Goal: Information Seeking & Learning: Learn about a topic

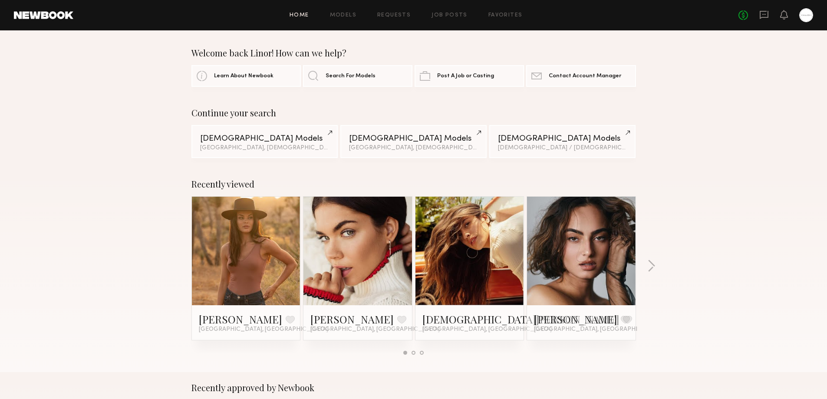
scroll to position [145, 0]
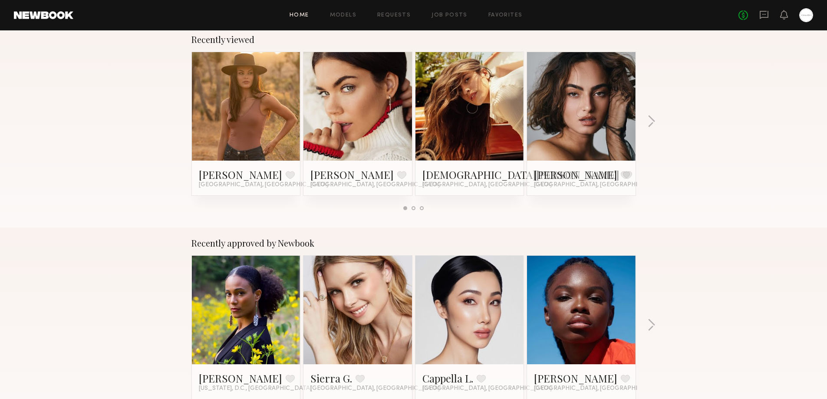
click at [264, 120] on link at bounding box center [246, 106] width 53 height 109
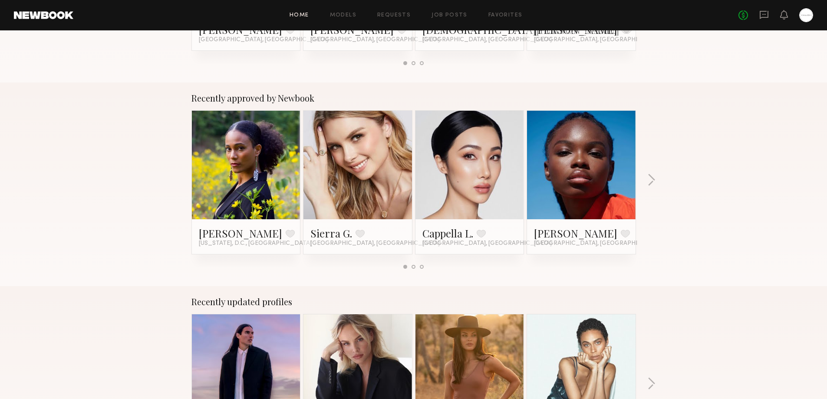
click at [360, 165] on link at bounding box center [357, 165] width 53 height 109
click at [654, 178] on button "button" at bounding box center [651, 181] width 8 height 14
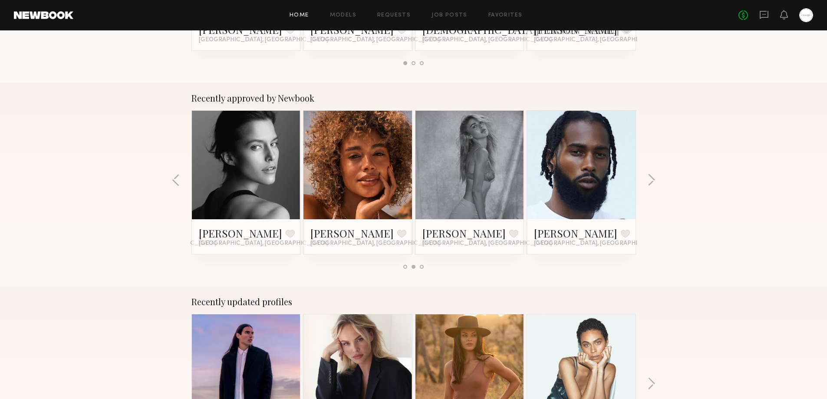
click at [373, 194] on link at bounding box center [357, 165] width 53 height 109
click at [471, 184] on link at bounding box center [469, 165] width 53 height 109
click at [253, 189] on link at bounding box center [246, 165] width 53 height 109
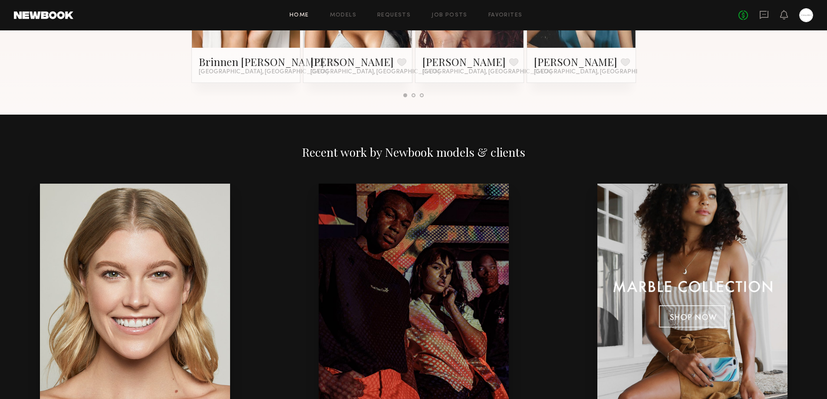
scroll to position [1013, 0]
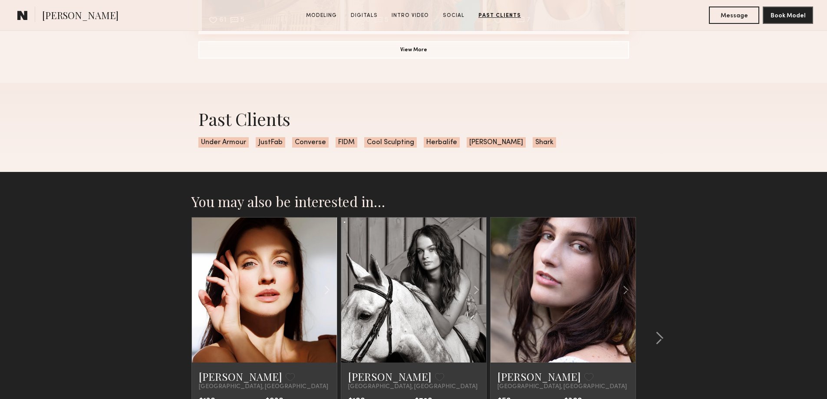
scroll to position [2010, 0]
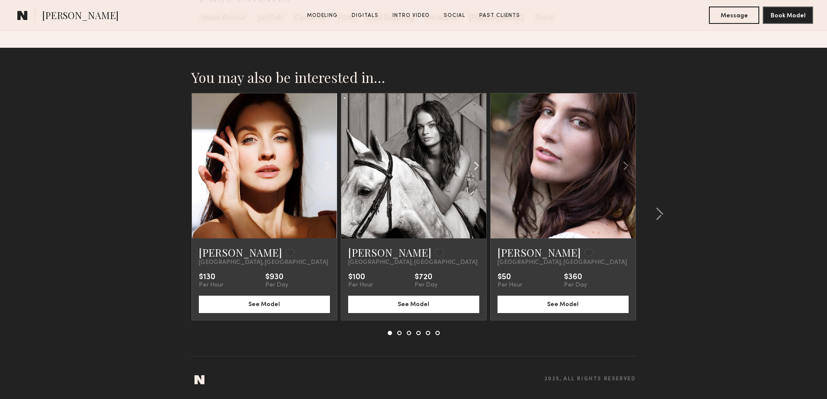
click at [442, 179] on div at bounding box center [462, 165] width 48 height 145
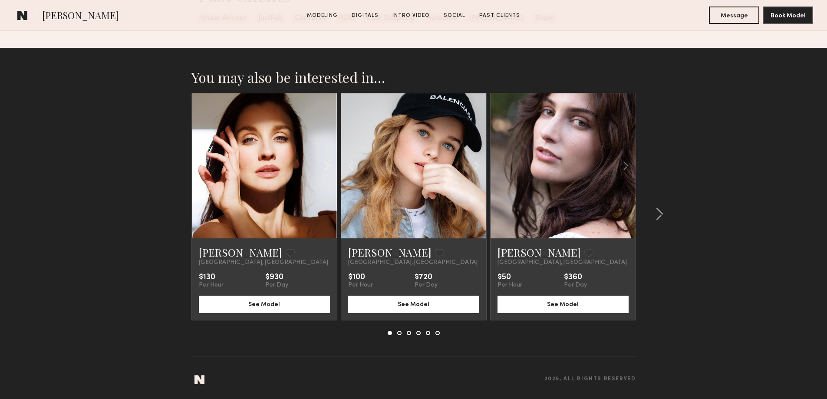
click at [410, 163] on link at bounding box center [414, 165] width 50 height 145
click at [582, 200] on link at bounding box center [563, 165] width 50 height 145
click at [656, 214] on common-icon at bounding box center [659, 214] width 9 height 14
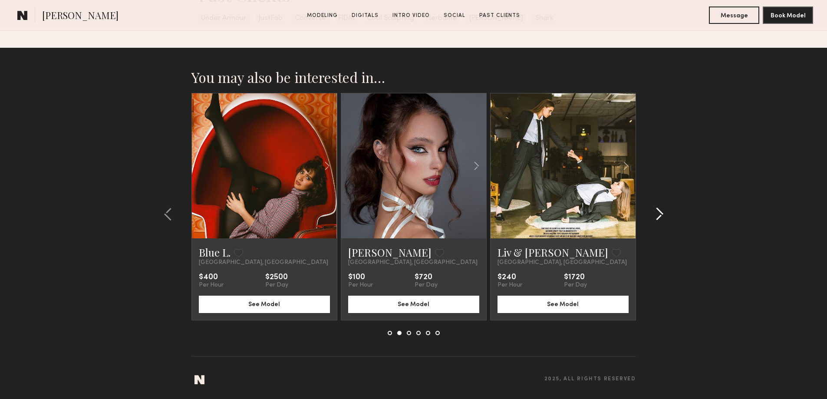
click at [656, 214] on common-icon at bounding box center [659, 214] width 9 height 14
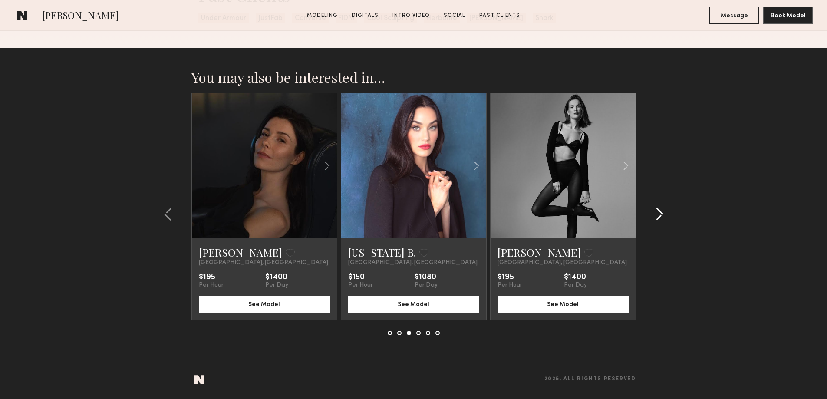
click at [663, 214] on common-icon at bounding box center [659, 214] width 9 height 14
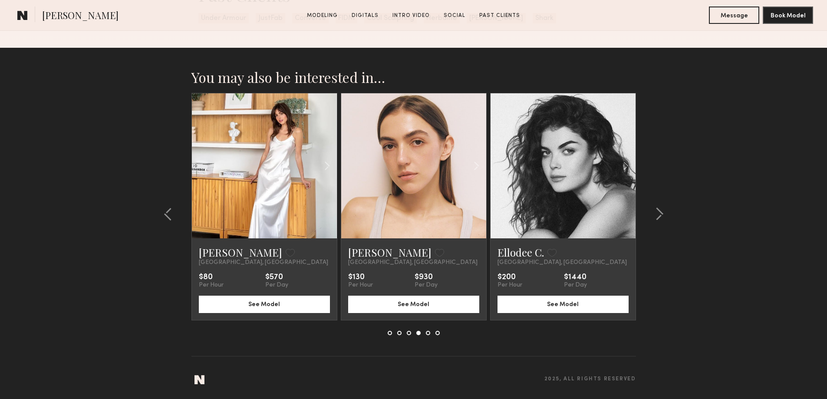
click at [252, 178] on link at bounding box center [265, 165] width 50 height 145
click at [414, 173] on link at bounding box center [414, 165] width 50 height 145
click at [659, 213] on common-icon at bounding box center [659, 214] width 9 height 14
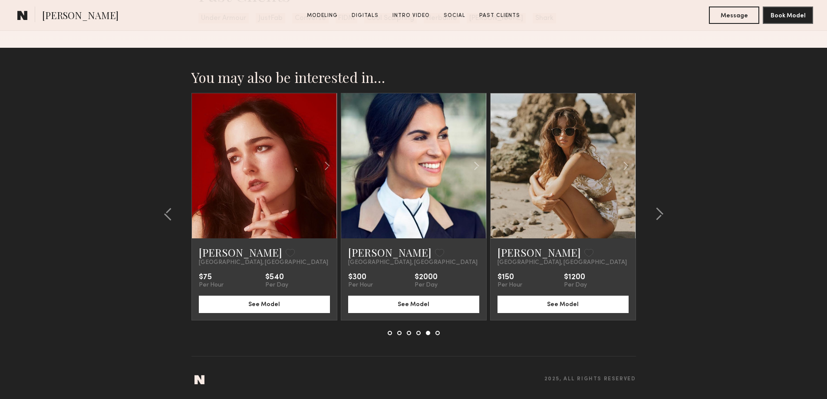
click at [575, 187] on link at bounding box center [563, 165] width 50 height 145
click at [658, 218] on common-icon at bounding box center [659, 214] width 9 height 14
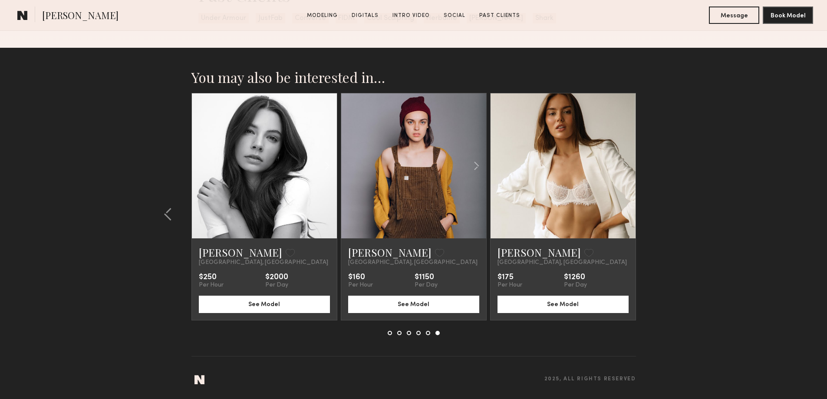
click at [434, 213] on link at bounding box center [414, 165] width 50 height 145
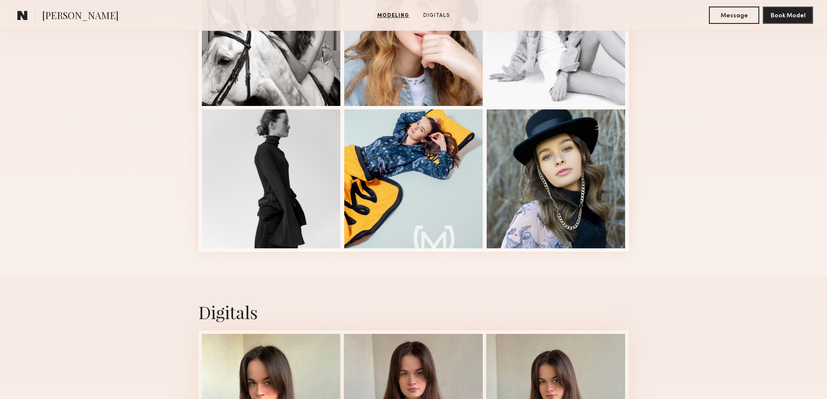
scroll to position [145, 0]
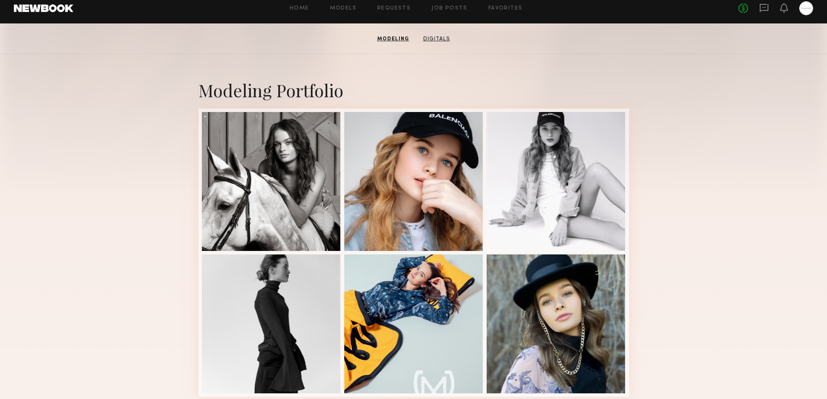
click at [438, 41] on link "Digitals" at bounding box center [437, 39] width 34 height 8
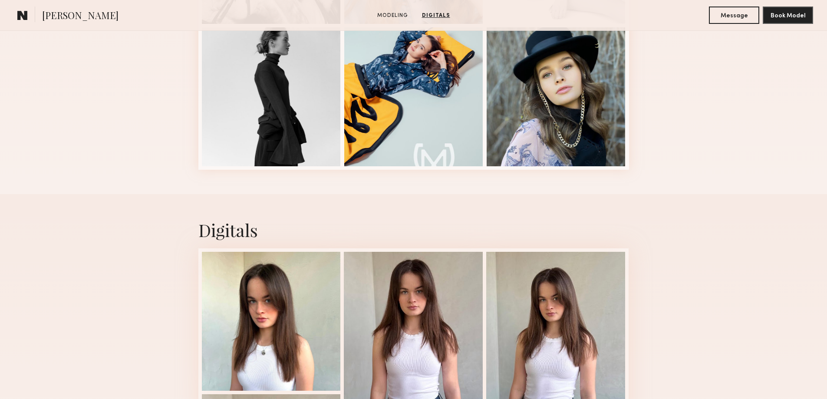
scroll to position [82, 0]
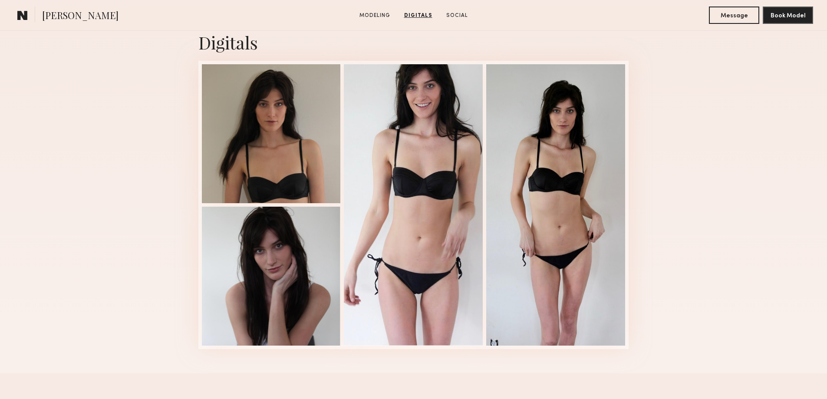
scroll to position [724, 0]
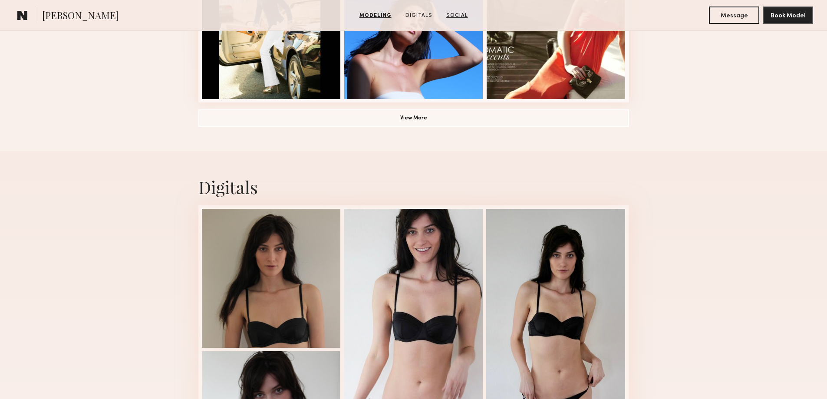
click at [459, 15] on link "Social" at bounding box center [457, 16] width 29 height 8
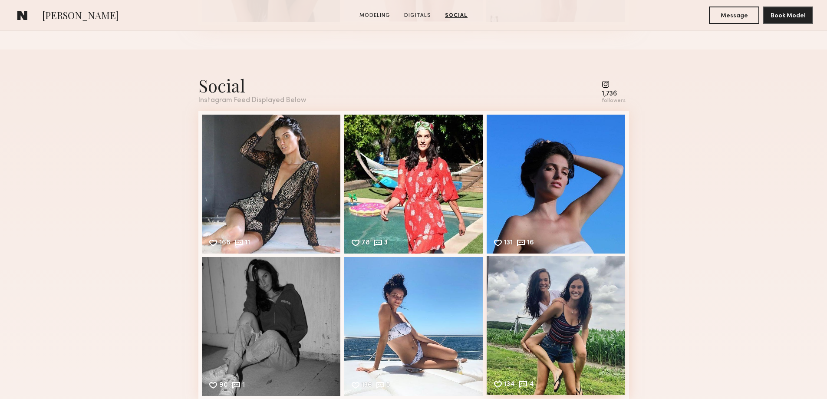
scroll to position [1337, 0]
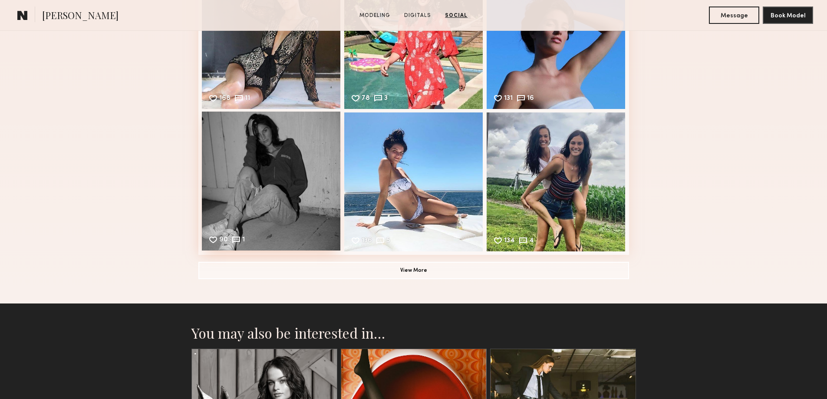
click at [294, 181] on div "90 1 Likes & comments displayed to show model’s engagement" at bounding box center [271, 181] width 139 height 139
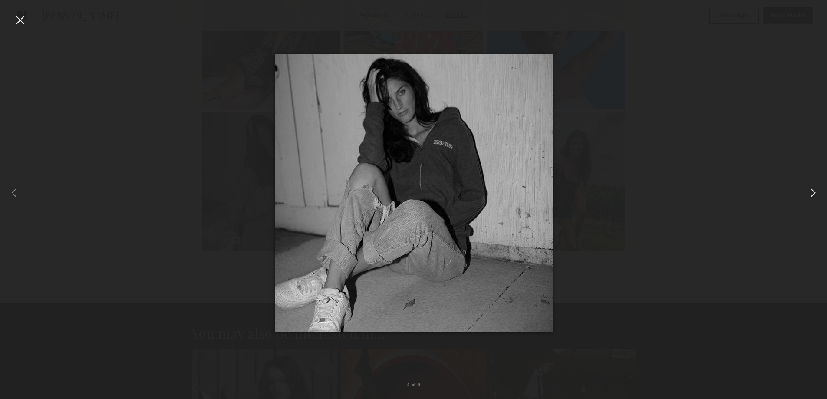
click at [813, 194] on common-icon at bounding box center [813, 193] width 14 height 14
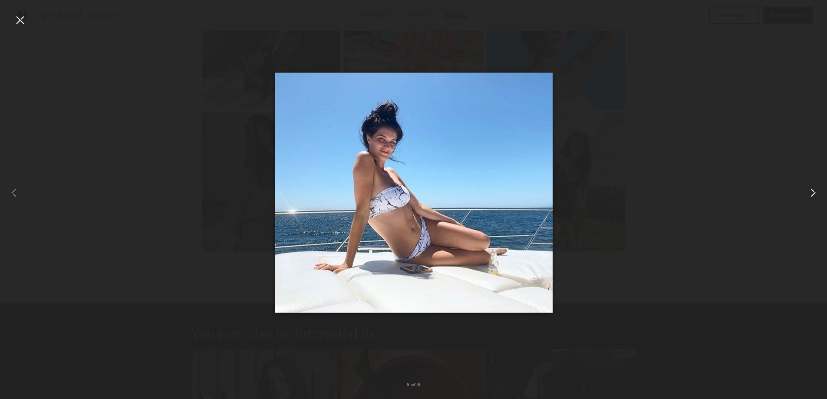
click at [813, 194] on common-icon at bounding box center [813, 193] width 14 height 14
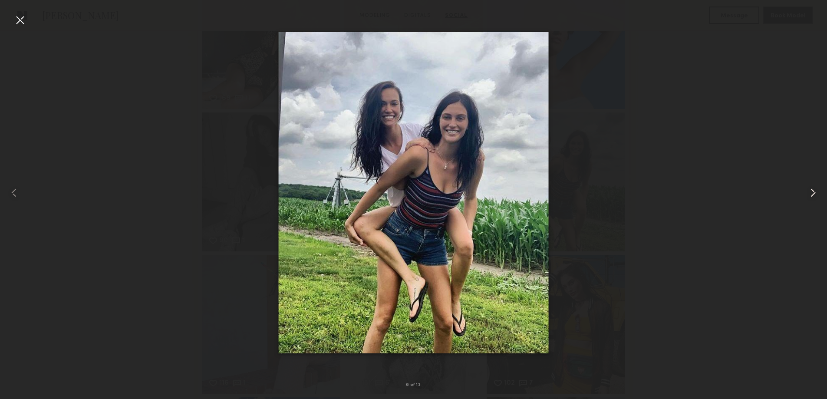
click at [813, 194] on common-icon at bounding box center [813, 193] width 14 height 14
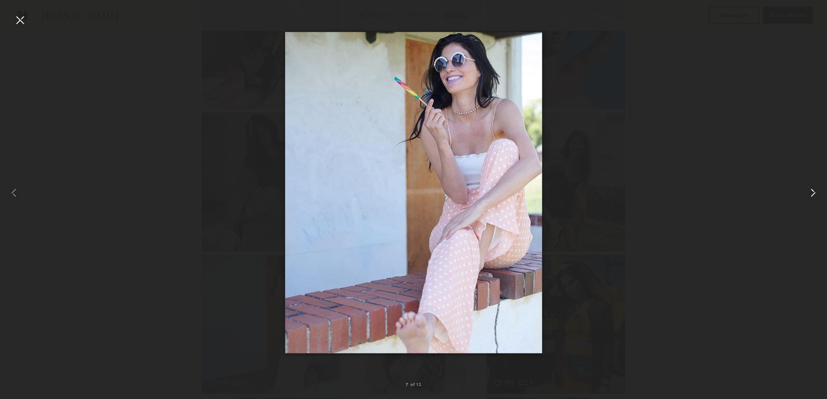
click at [813, 194] on common-icon at bounding box center [813, 193] width 14 height 14
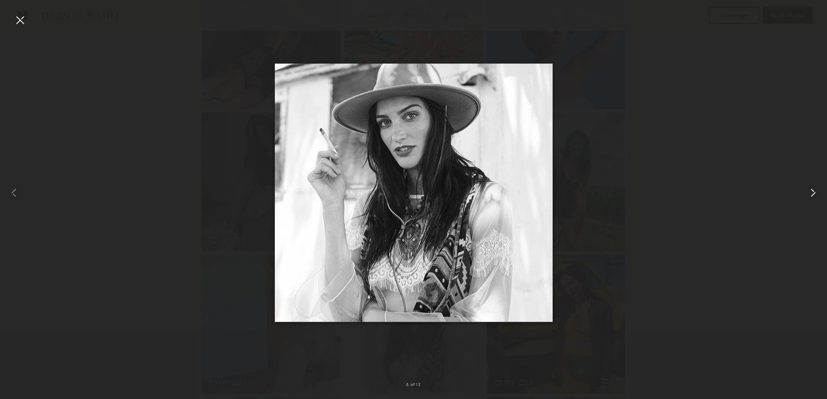
click at [813, 194] on common-icon at bounding box center [813, 193] width 14 height 14
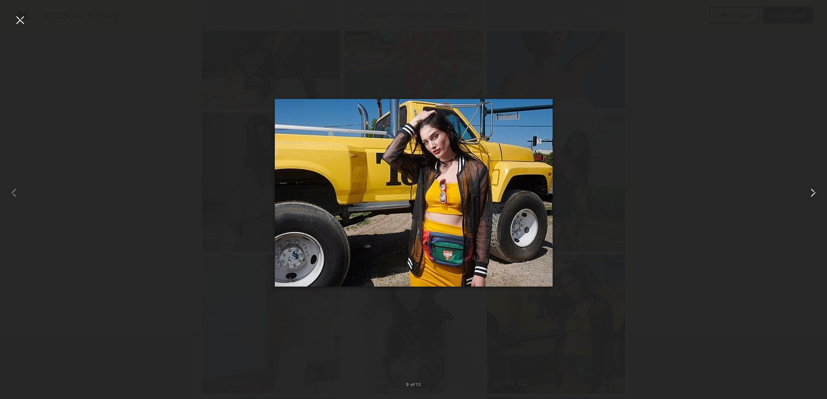
click at [813, 194] on common-icon at bounding box center [813, 193] width 14 height 14
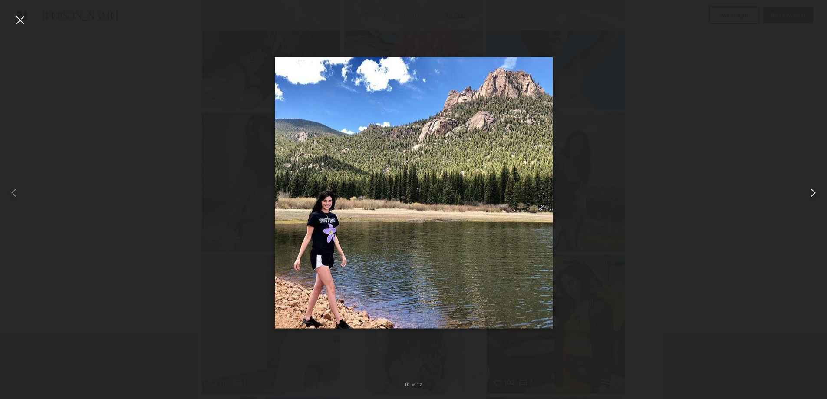
click at [813, 194] on common-icon at bounding box center [813, 193] width 14 height 14
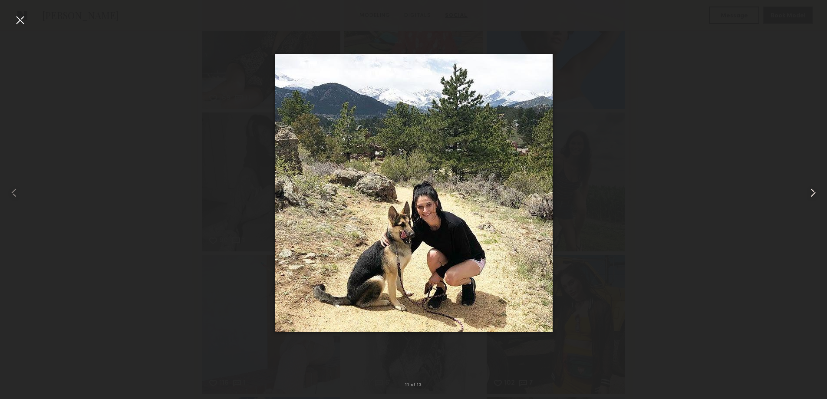
click at [813, 194] on common-icon at bounding box center [813, 193] width 14 height 14
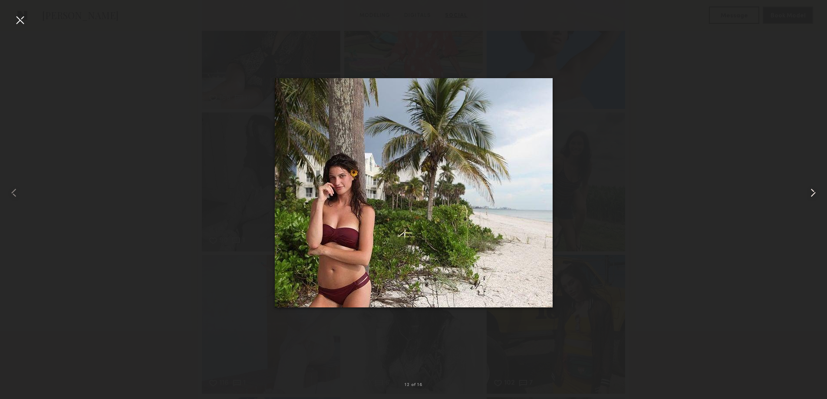
click at [813, 194] on common-icon at bounding box center [813, 193] width 14 height 14
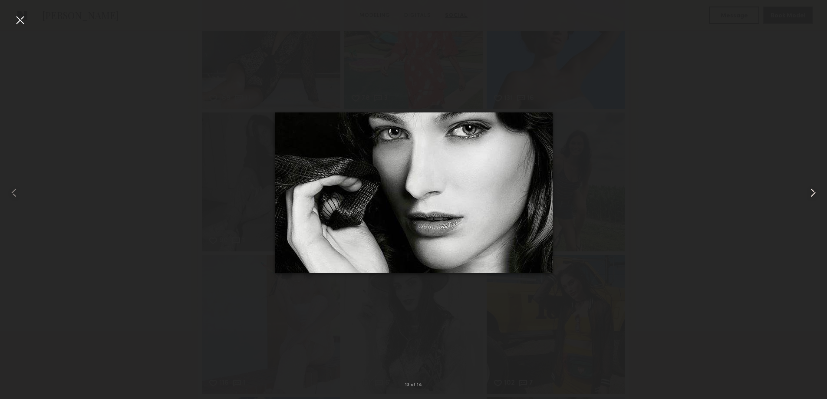
click at [813, 194] on common-icon at bounding box center [813, 193] width 14 height 14
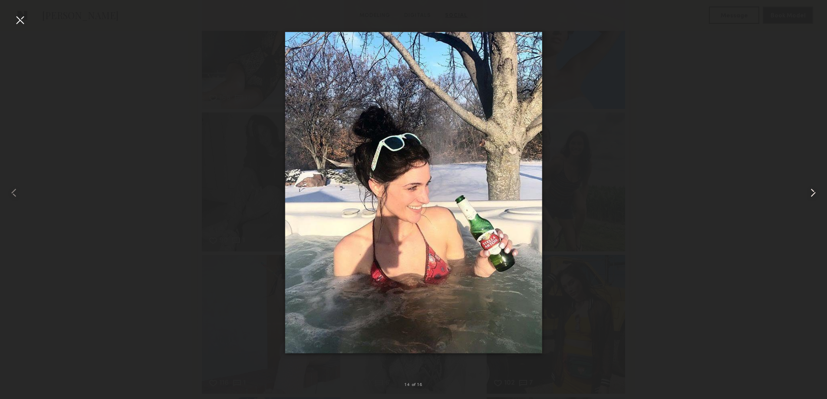
click at [813, 194] on common-icon at bounding box center [813, 193] width 14 height 14
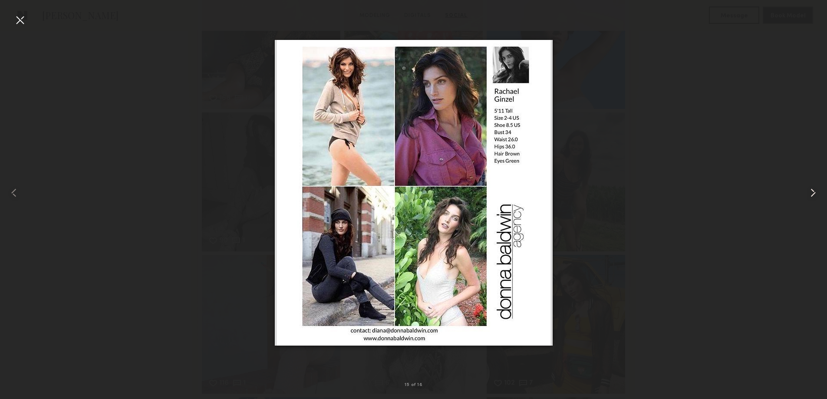
click at [813, 194] on common-icon at bounding box center [813, 193] width 14 height 14
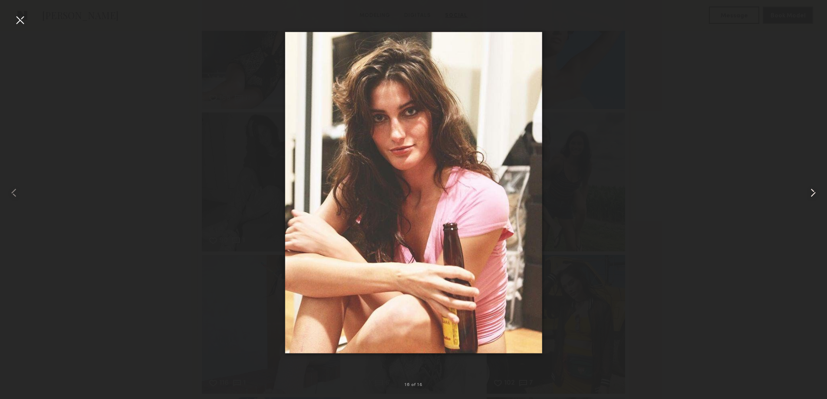
click at [813, 194] on common-icon at bounding box center [813, 193] width 14 height 14
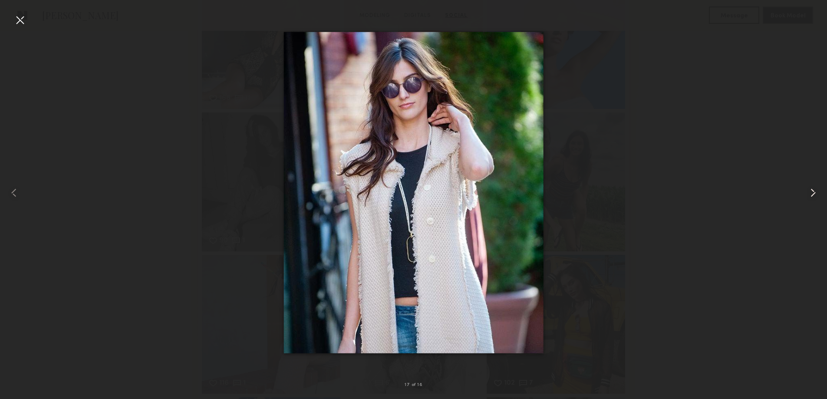
click at [813, 194] on common-icon at bounding box center [813, 193] width 14 height 14
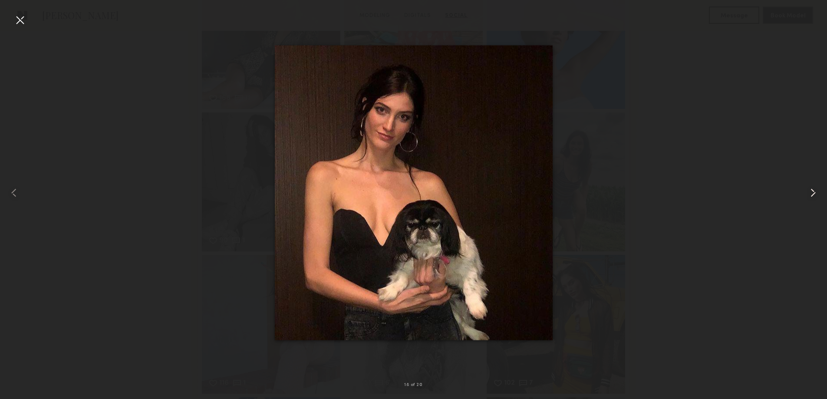
click at [813, 194] on common-icon at bounding box center [813, 193] width 14 height 14
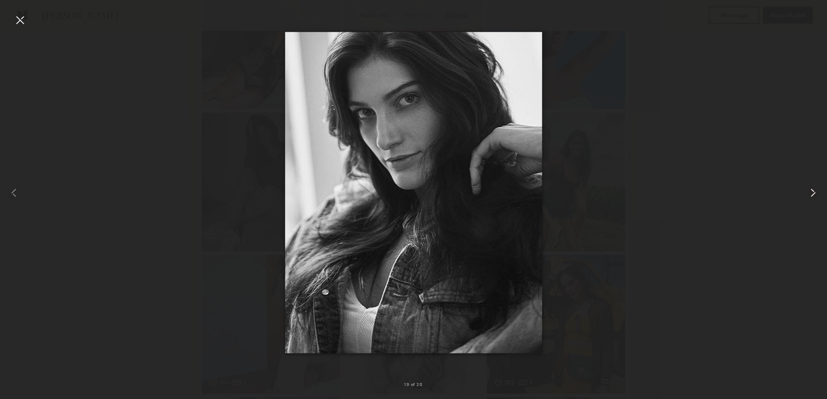
click at [813, 194] on common-icon at bounding box center [813, 193] width 14 height 14
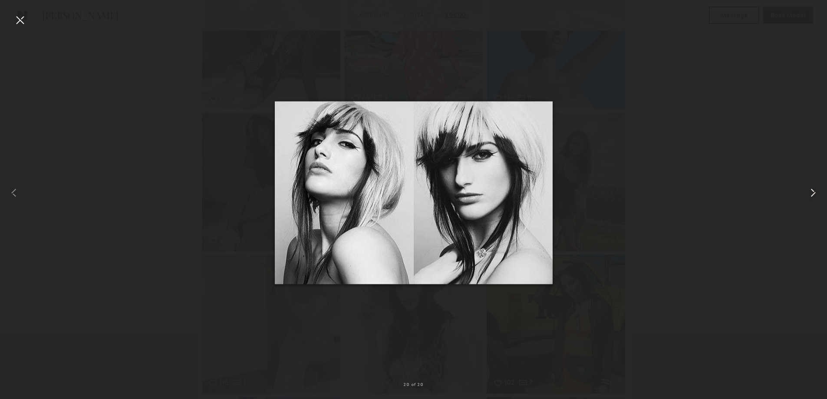
click at [813, 194] on common-icon at bounding box center [813, 193] width 14 height 14
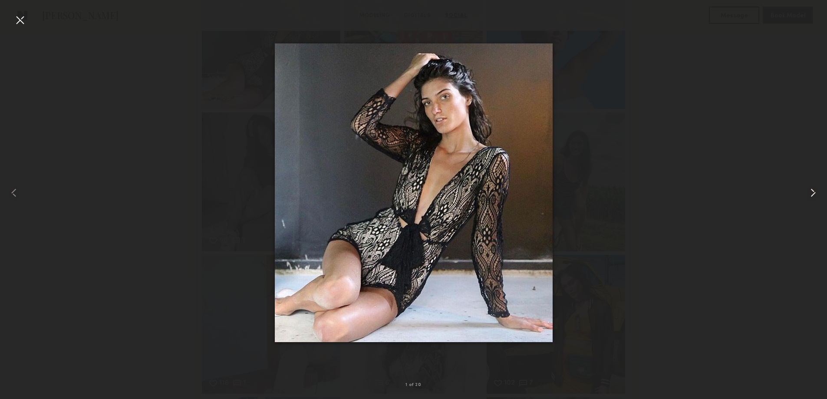
click at [813, 194] on common-icon at bounding box center [813, 193] width 14 height 14
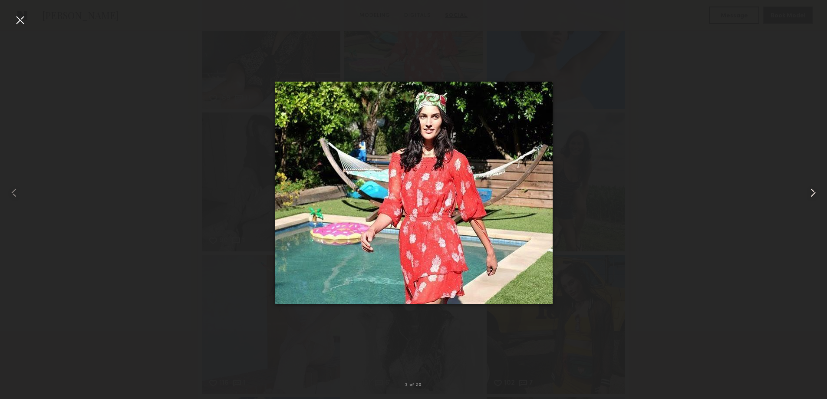
click at [813, 194] on common-icon at bounding box center [813, 193] width 14 height 14
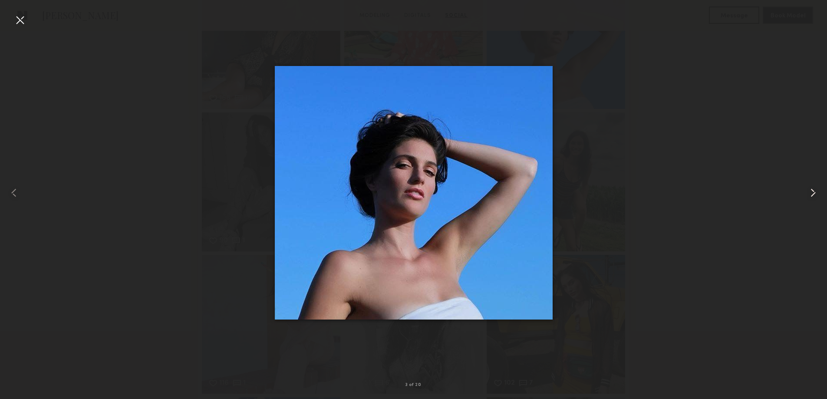
click at [813, 194] on common-icon at bounding box center [813, 193] width 14 height 14
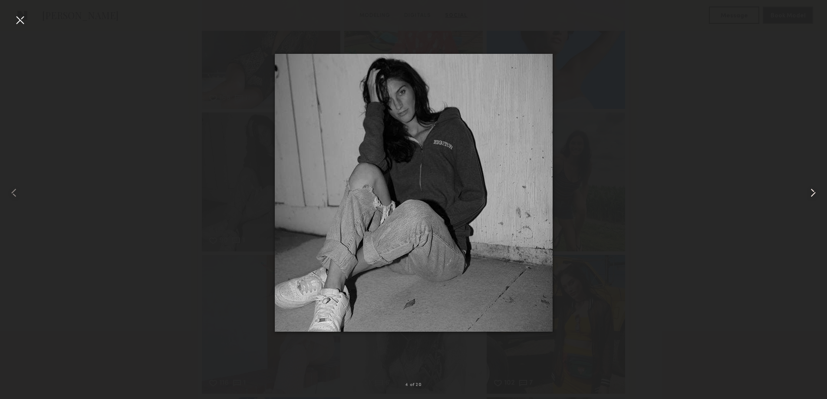
click at [813, 194] on common-icon at bounding box center [813, 193] width 14 height 14
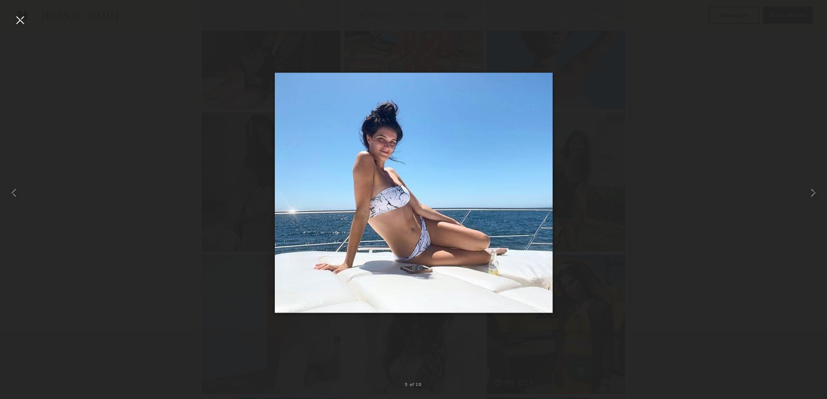
click at [23, 19] on div at bounding box center [20, 20] width 14 height 14
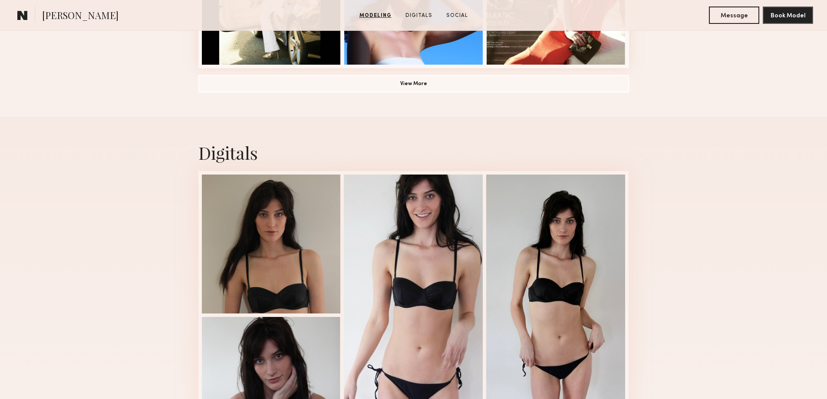
scroll to position [613, 0]
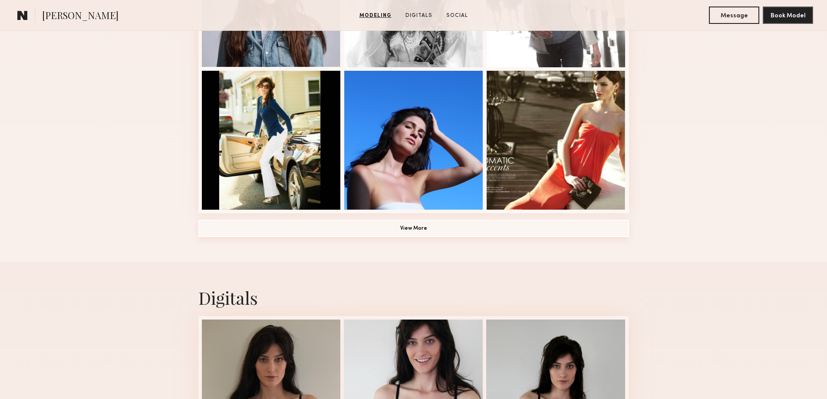
click at [416, 230] on button "View More" at bounding box center [413, 228] width 431 height 17
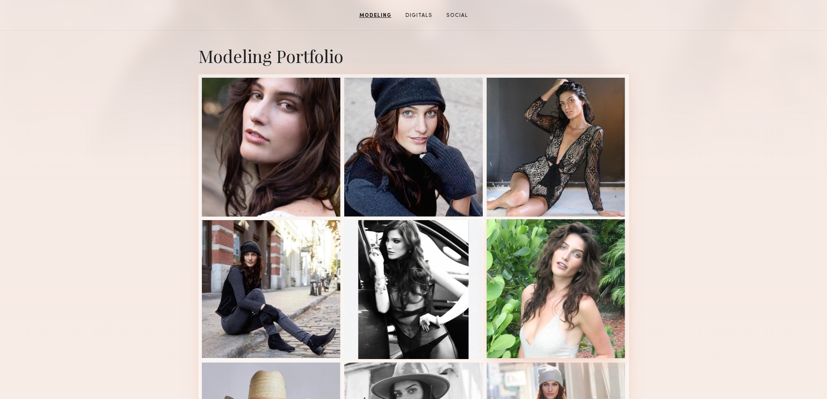
scroll to position [34, 0]
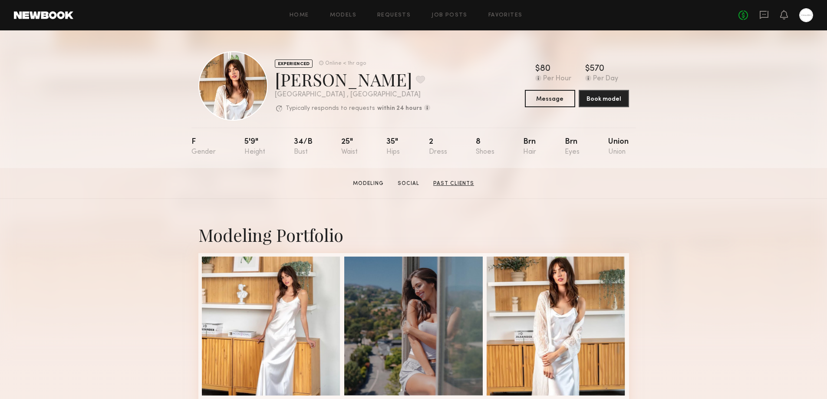
click at [453, 185] on link "Past Clients" at bounding box center [454, 184] width 48 height 8
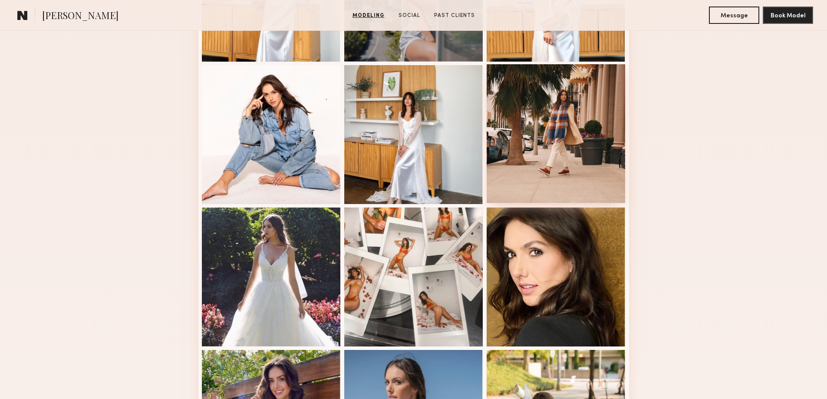
scroll to position [479, 0]
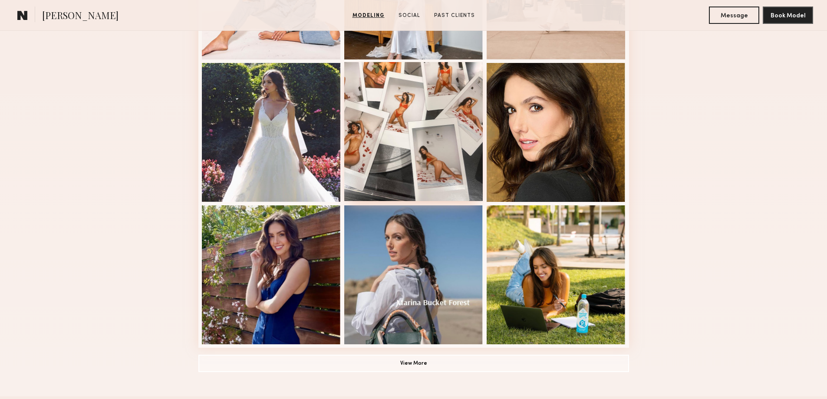
click at [419, 162] on div at bounding box center [413, 131] width 139 height 139
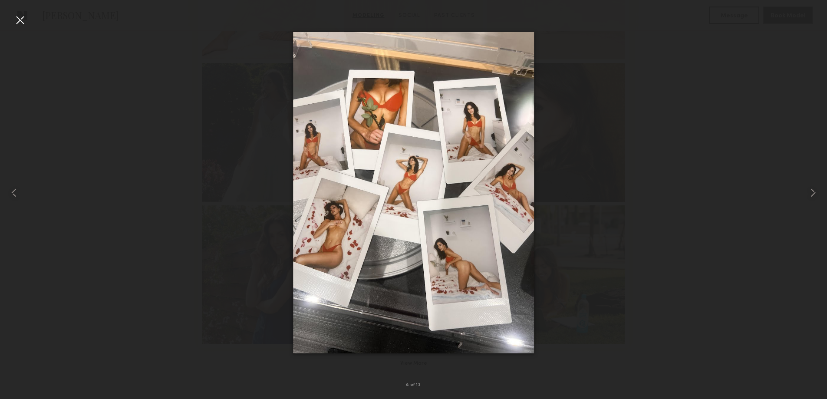
click at [20, 21] on div at bounding box center [20, 20] width 14 height 14
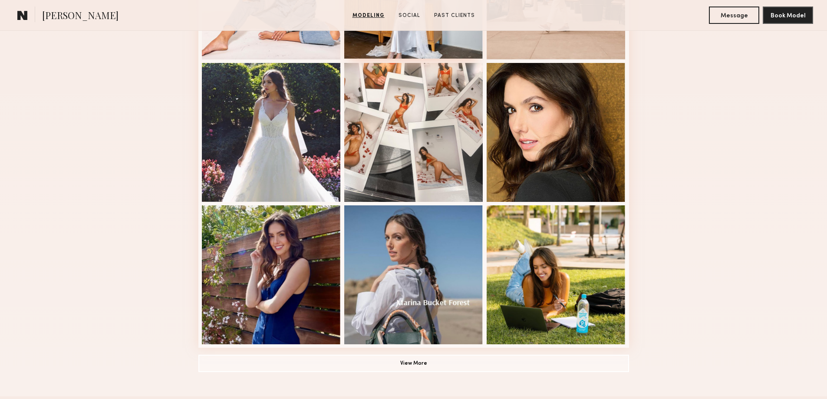
scroll to position [334, 0]
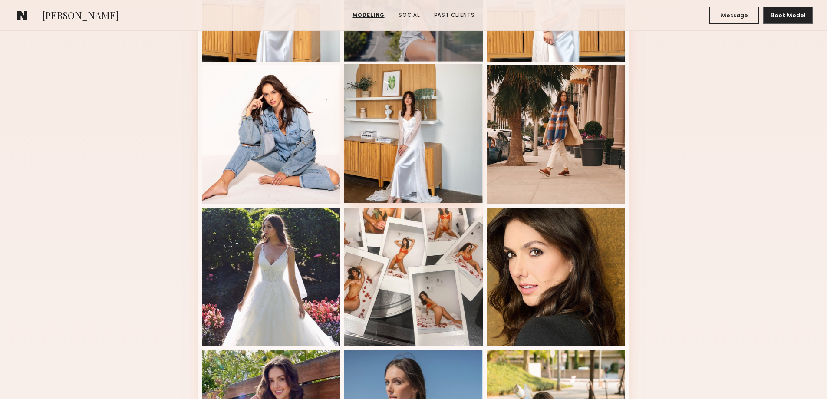
click at [408, 128] on div at bounding box center [413, 133] width 139 height 139
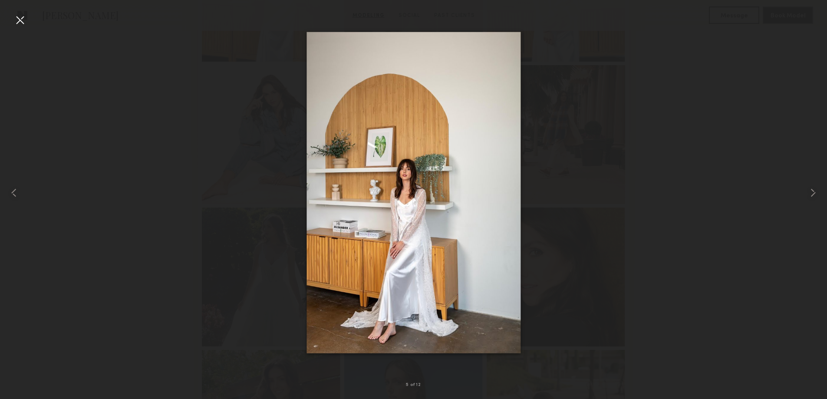
click at [20, 21] on div at bounding box center [20, 20] width 14 height 14
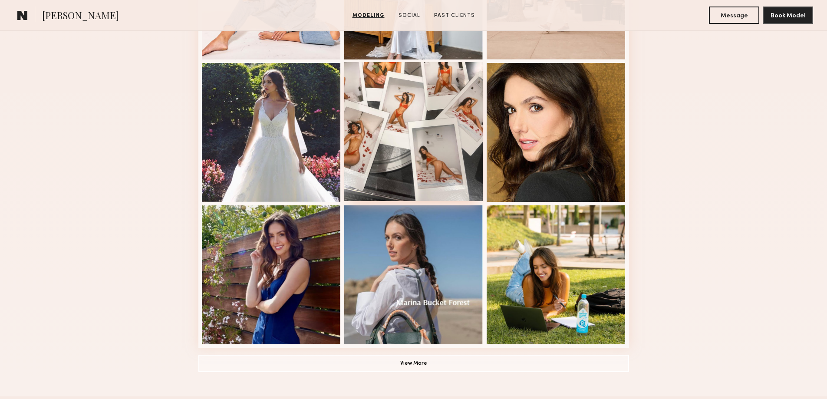
scroll to position [623, 0]
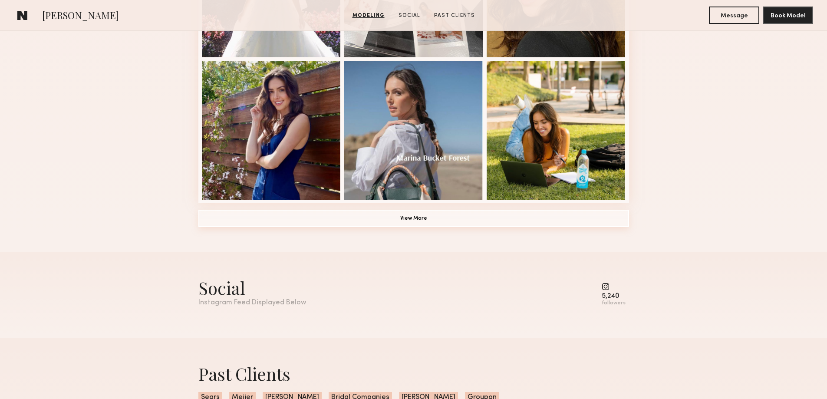
click at [420, 221] on button "View More" at bounding box center [413, 218] width 431 height 17
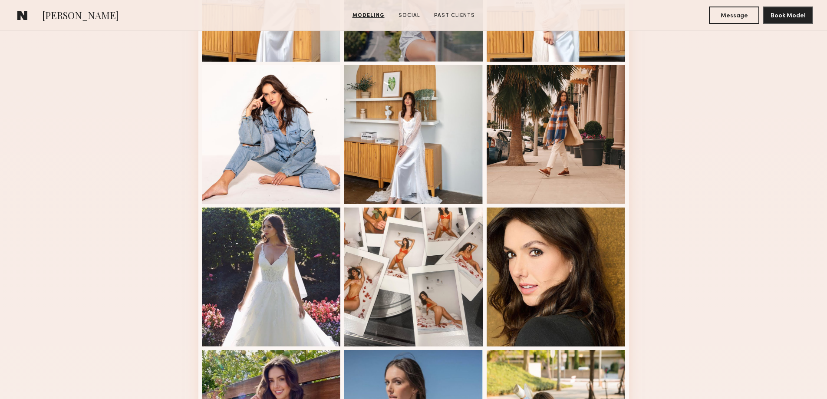
scroll to position [189, 0]
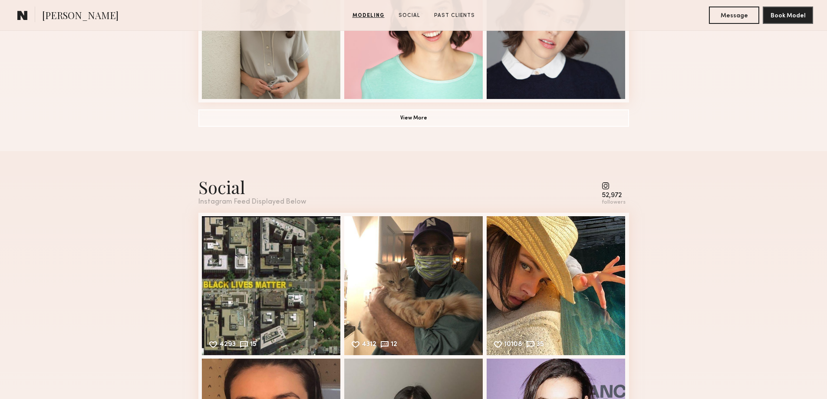
scroll to position [869, 0]
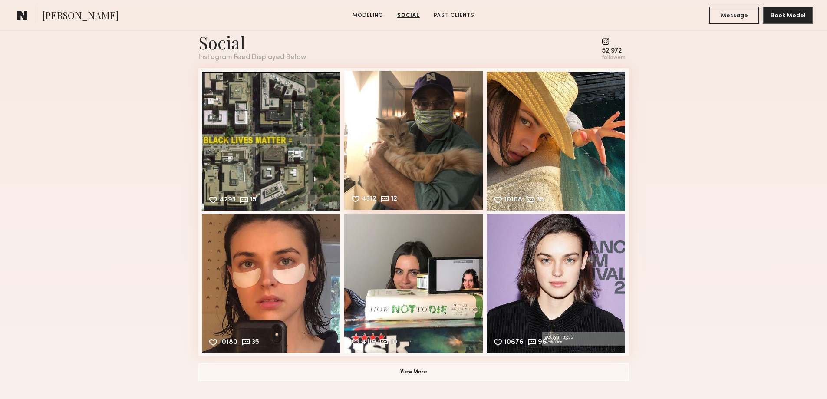
click at [412, 153] on div "4312 12 Likes & comments displayed to show model’s engagement" at bounding box center [413, 140] width 139 height 139
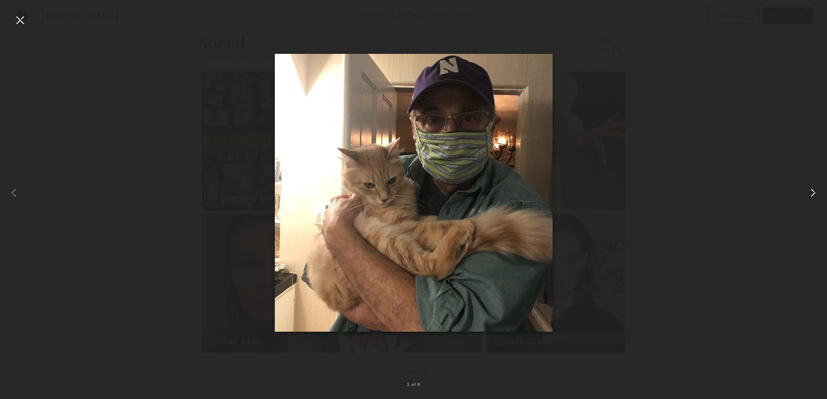
click at [810, 195] on common-icon at bounding box center [813, 193] width 14 height 14
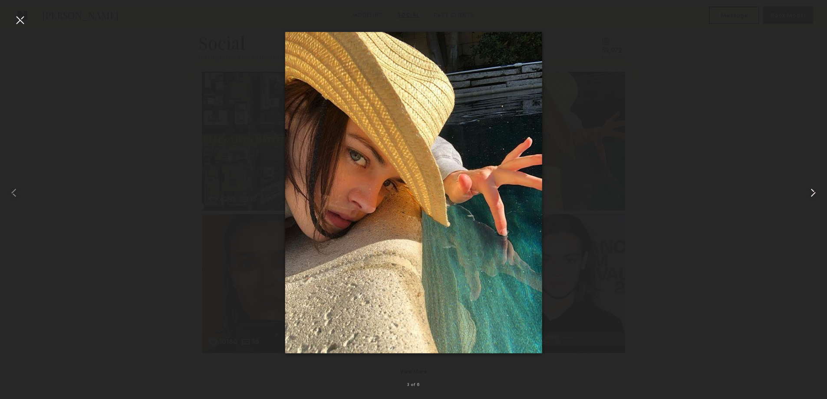
click at [810, 195] on common-icon at bounding box center [813, 193] width 14 height 14
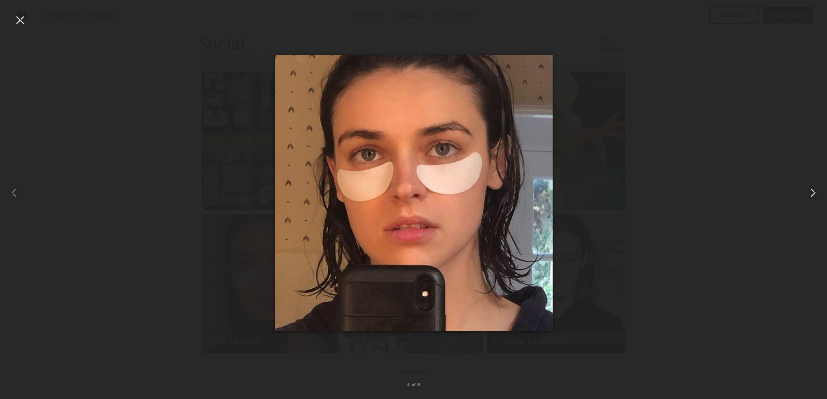
click at [810, 195] on common-icon at bounding box center [813, 193] width 14 height 14
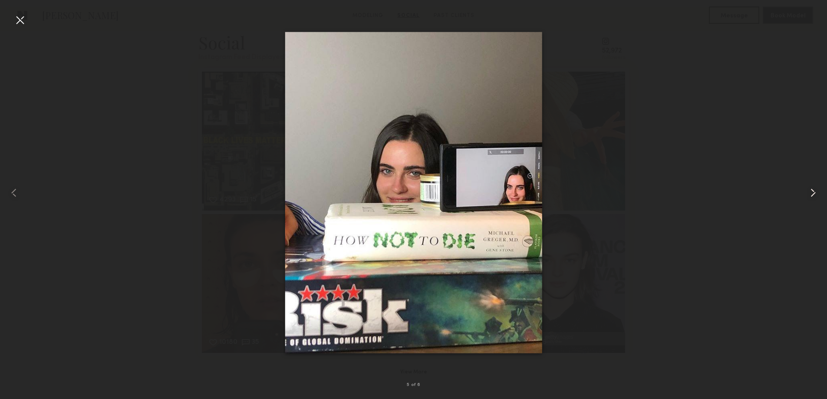
click at [810, 195] on common-icon at bounding box center [813, 193] width 14 height 14
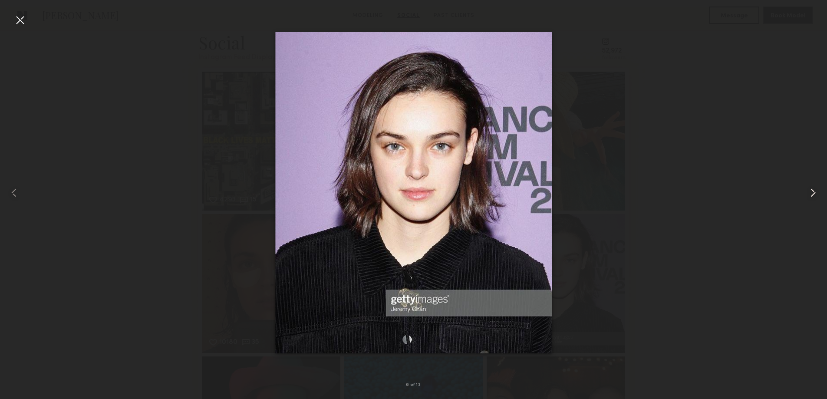
click at [810, 195] on common-icon at bounding box center [813, 193] width 14 height 14
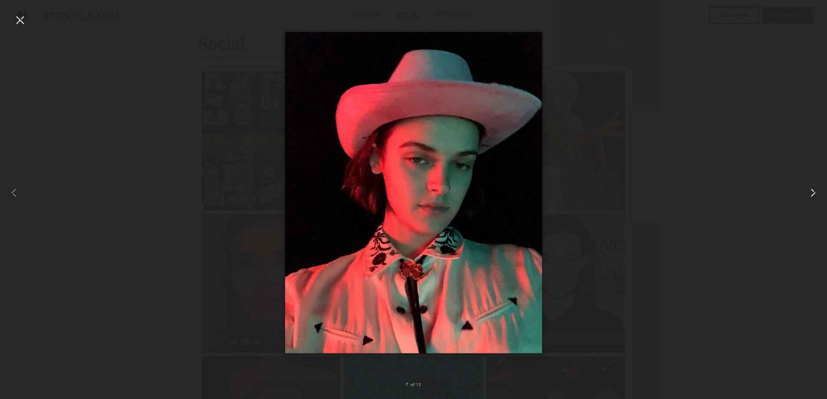
click at [810, 195] on common-icon at bounding box center [813, 193] width 14 height 14
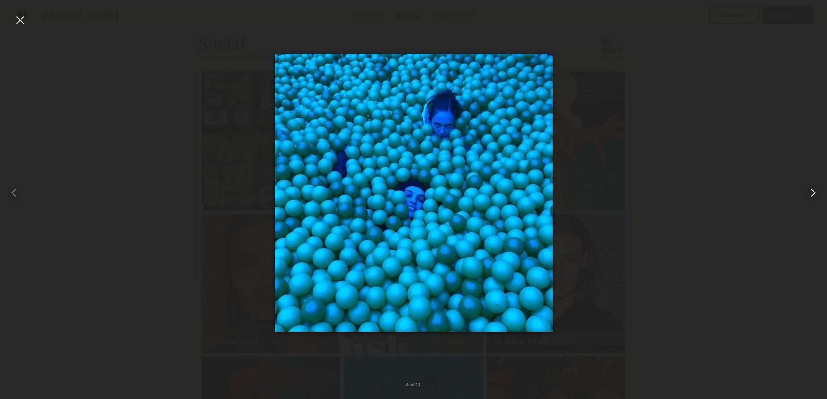
click at [810, 195] on common-icon at bounding box center [813, 193] width 14 height 14
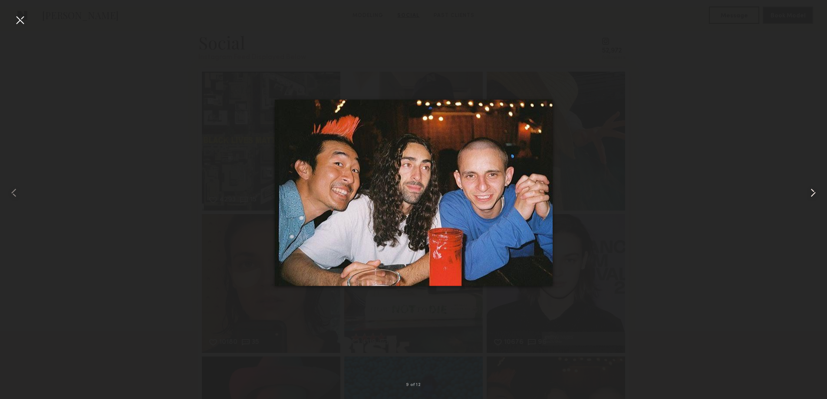
click at [810, 195] on common-icon at bounding box center [813, 193] width 14 height 14
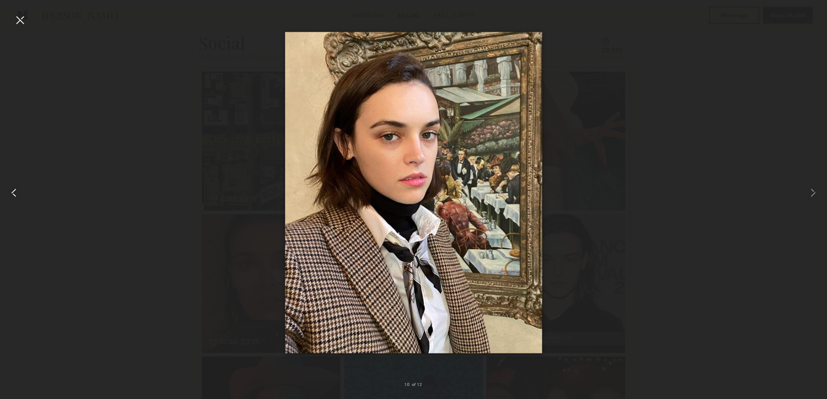
click at [14, 193] on common-icon at bounding box center [14, 193] width 14 height 14
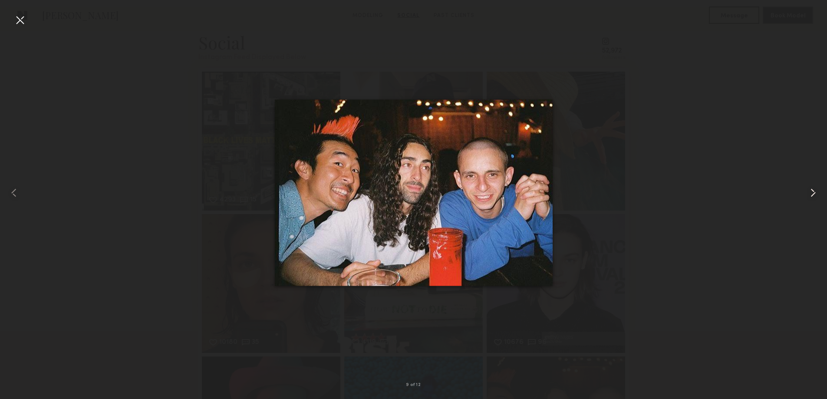
click at [811, 194] on common-icon at bounding box center [813, 193] width 14 height 14
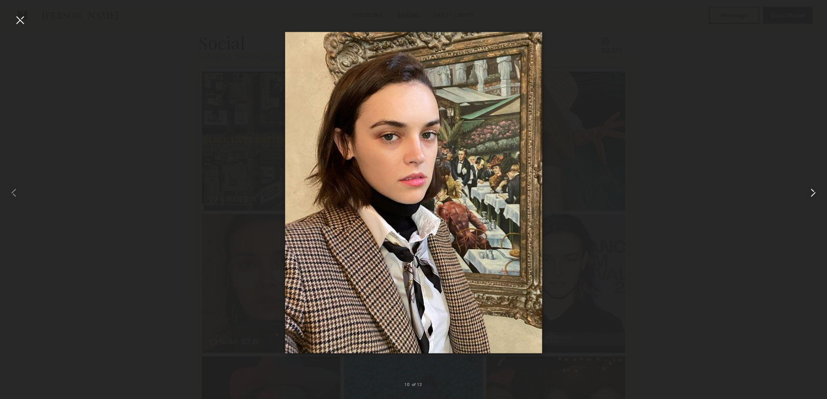
click at [811, 194] on common-icon at bounding box center [813, 193] width 14 height 14
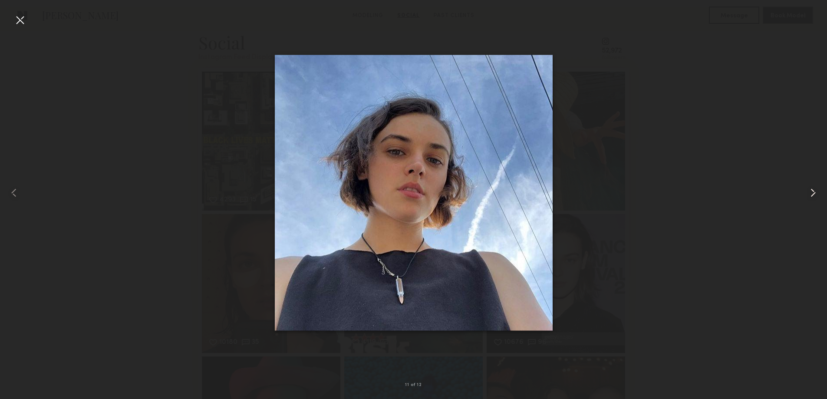
click at [811, 194] on common-icon at bounding box center [813, 193] width 14 height 14
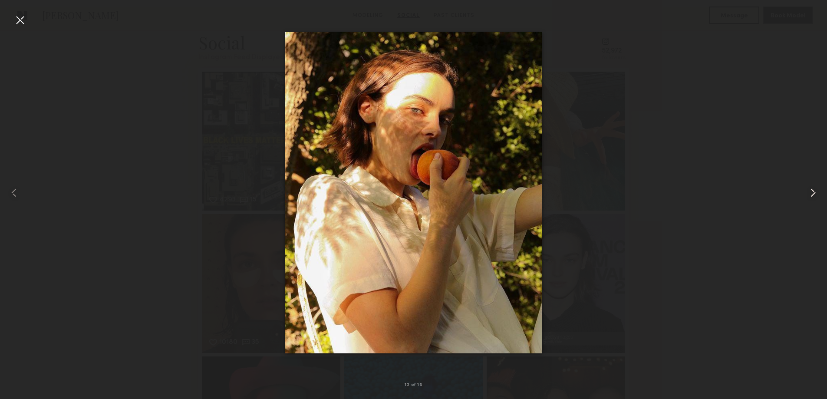
click at [811, 194] on common-icon at bounding box center [813, 193] width 14 height 14
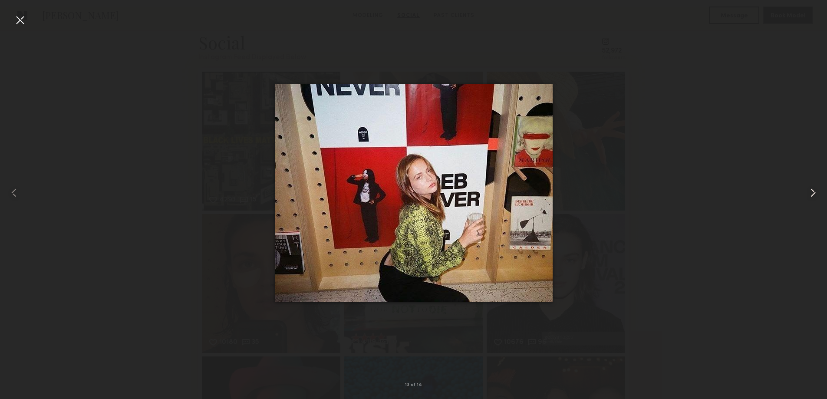
click at [811, 194] on common-icon at bounding box center [813, 193] width 14 height 14
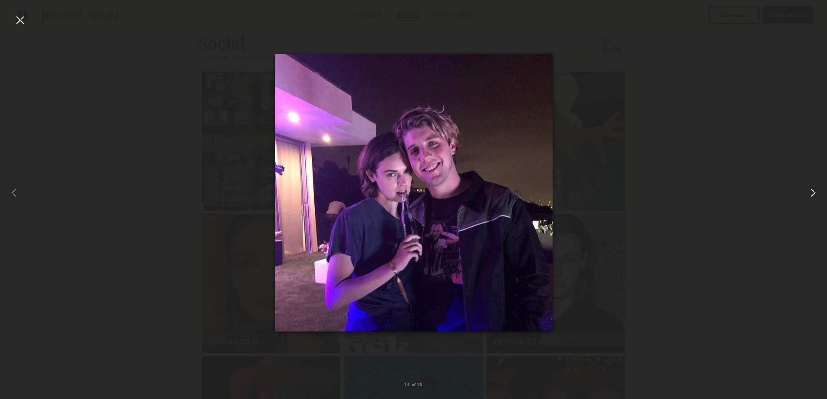
click at [811, 194] on common-icon at bounding box center [813, 193] width 14 height 14
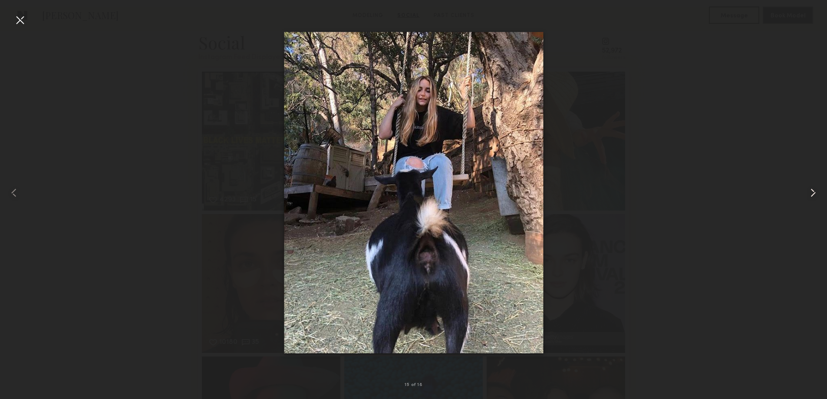
click at [811, 194] on common-icon at bounding box center [813, 193] width 14 height 14
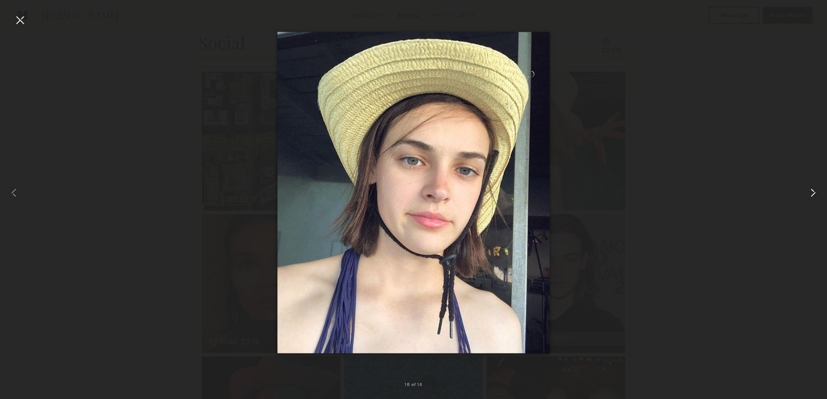
click at [811, 194] on common-icon at bounding box center [813, 193] width 14 height 14
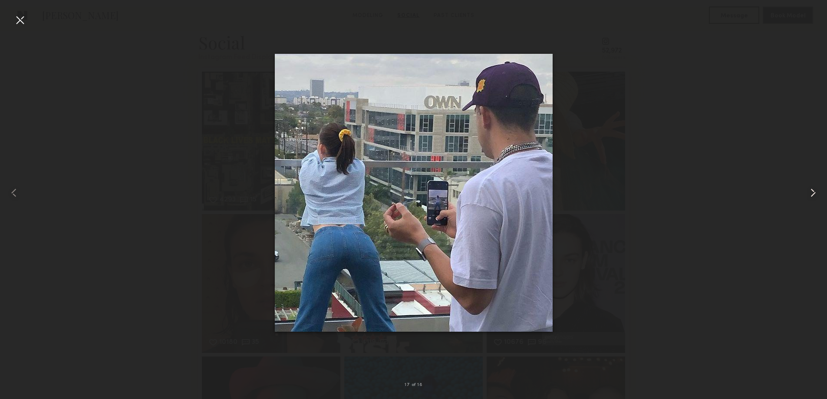
click at [811, 194] on common-icon at bounding box center [813, 193] width 14 height 14
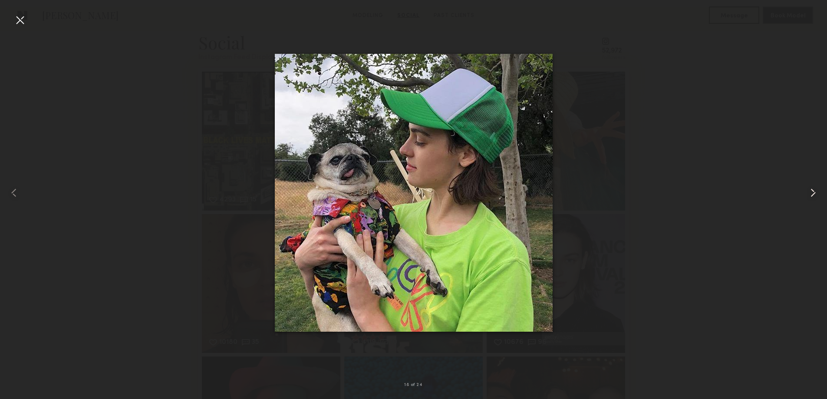
click at [811, 194] on common-icon at bounding box center [813, 193] width 14 height 14
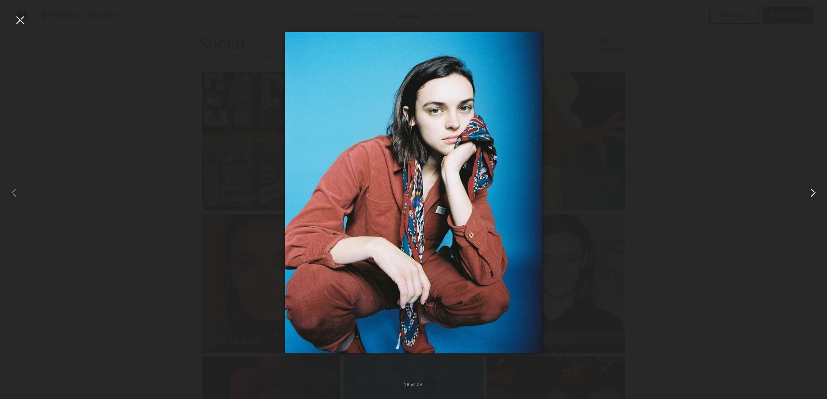
click at [811, 194] on common-icon at bounding box center [813, 193] width 14 height 14
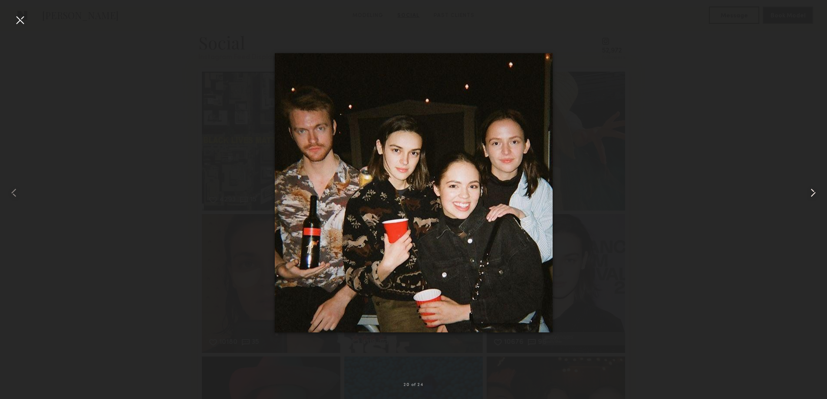
click at [811, 194] on common-icon at bounding box center [813, 193] width 14 height 14
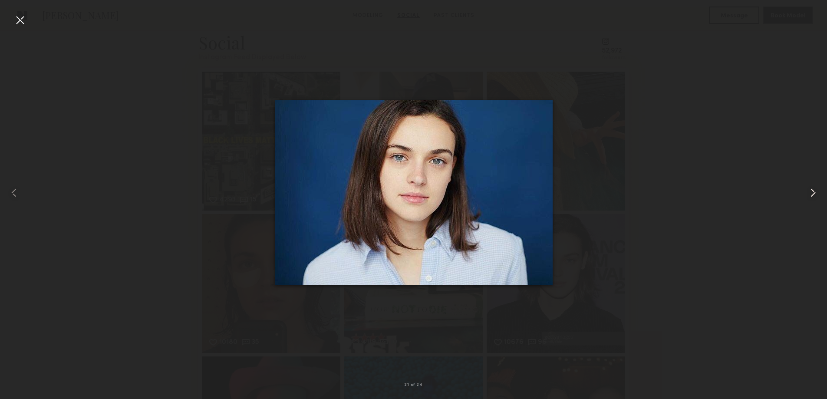
click at [811, 194] on common-icon at bounding box center [813, 193] width 14 height 14
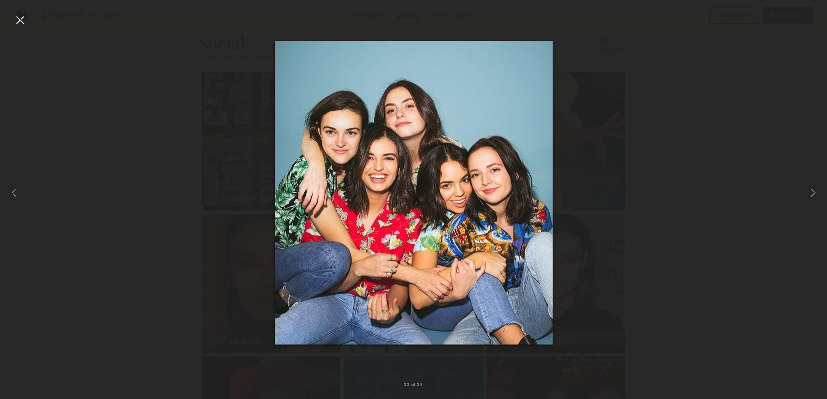
click at [20, 20] on div at bounding box center [20, 20] width 14 height 14
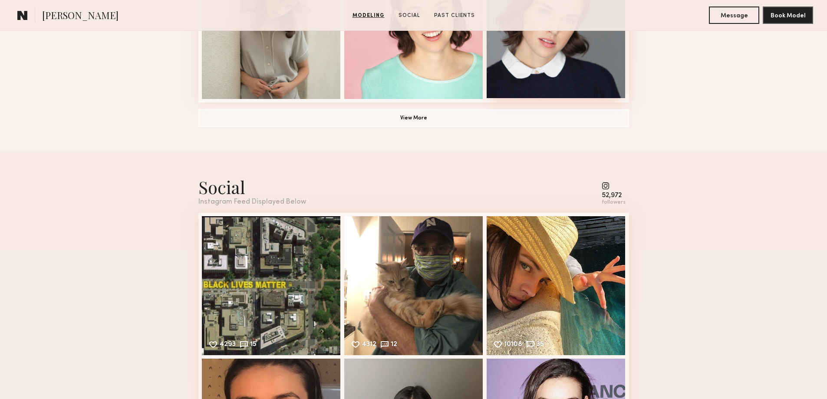
scroll to position [579, 0]
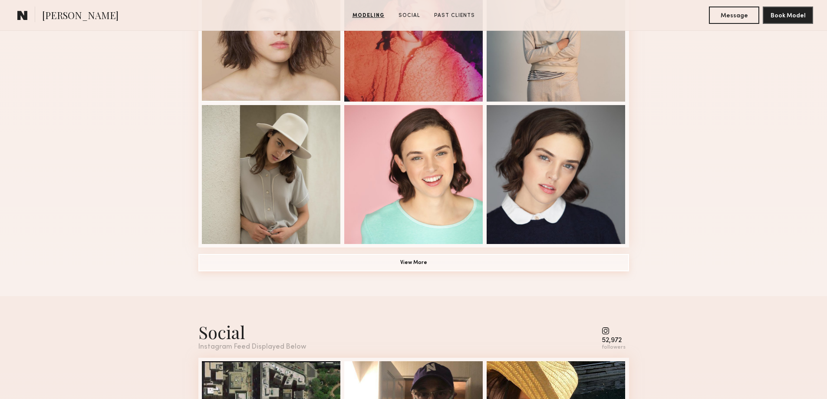
click at [416, 264] on button "View More" at bounding box center [413, 262] width 431 height 17
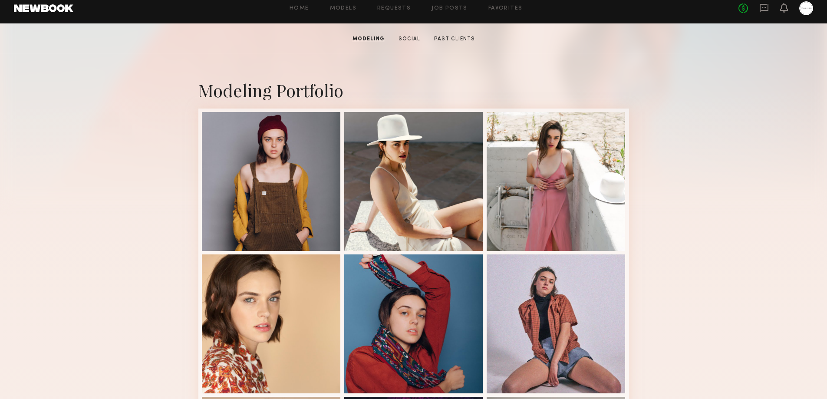
scroll to position [0, 0]
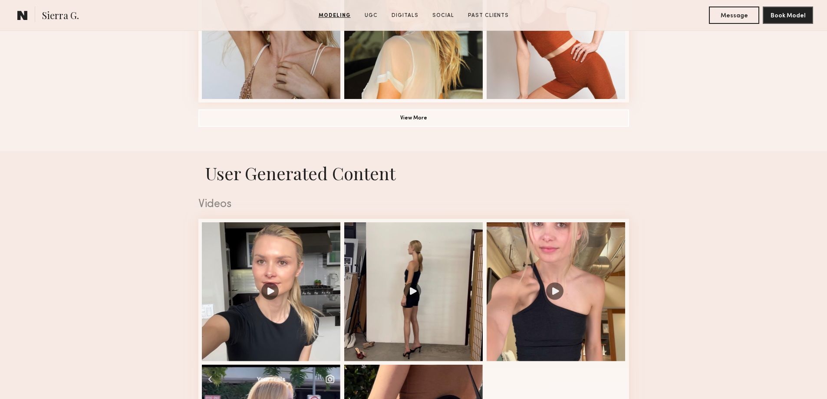
scroll to position [869, 0]
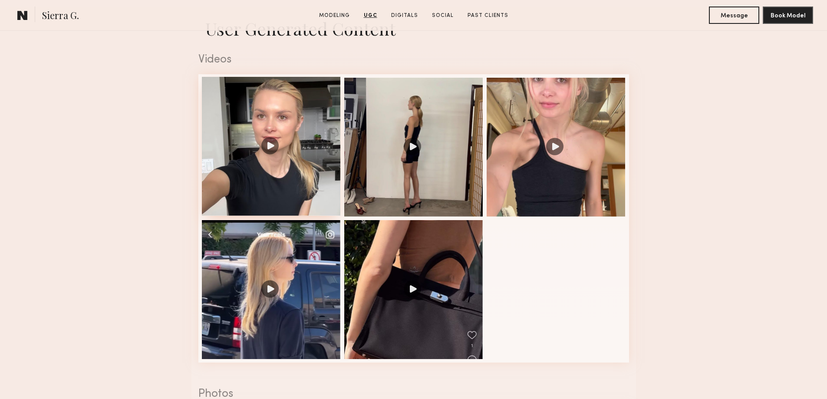
click at [269, 152] on div at bounding box center [271, 146] width 139 height 139
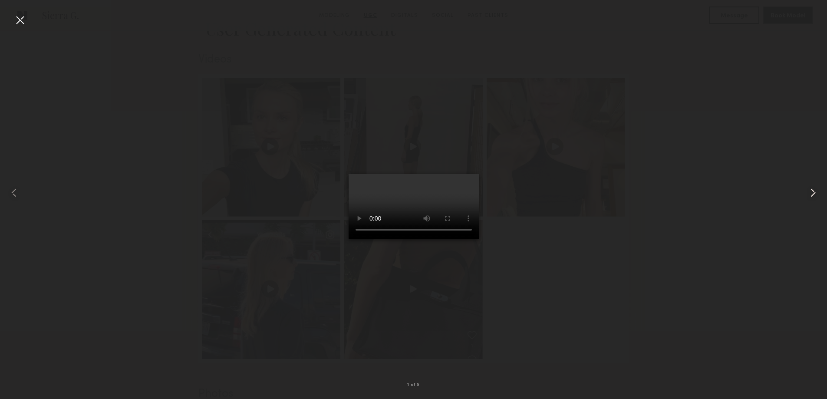
click at [810, 193] on common-icon at bounding box center [813, 193] width 14 height 14
click at [19, 21] on div at bounding box center [20, 20] width 14 height 14
